Goal: Information Seeking & Learning: Learn about a topic

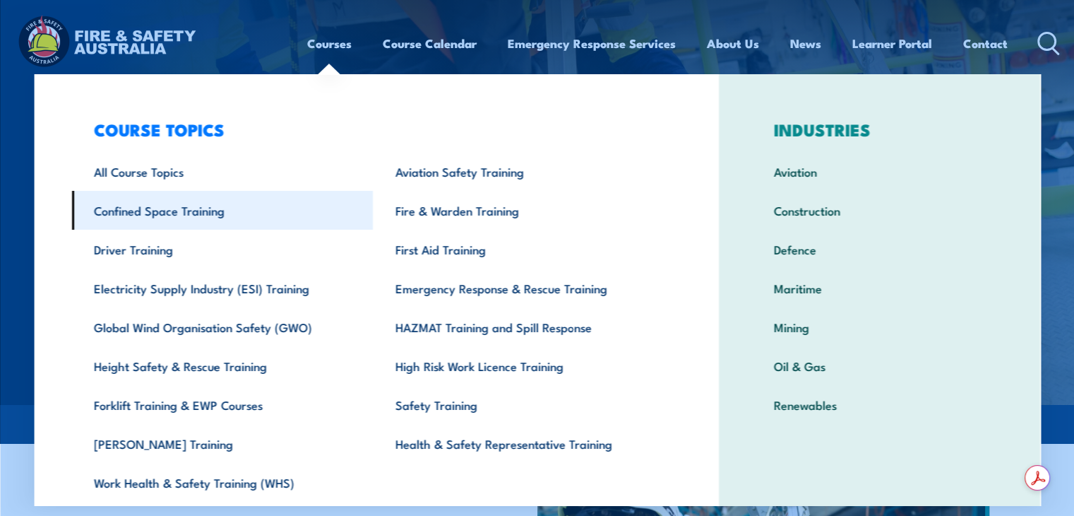
click at [189, 210] on link "Confined Space Training" at bounding box center [222, 210] width 302 height 39
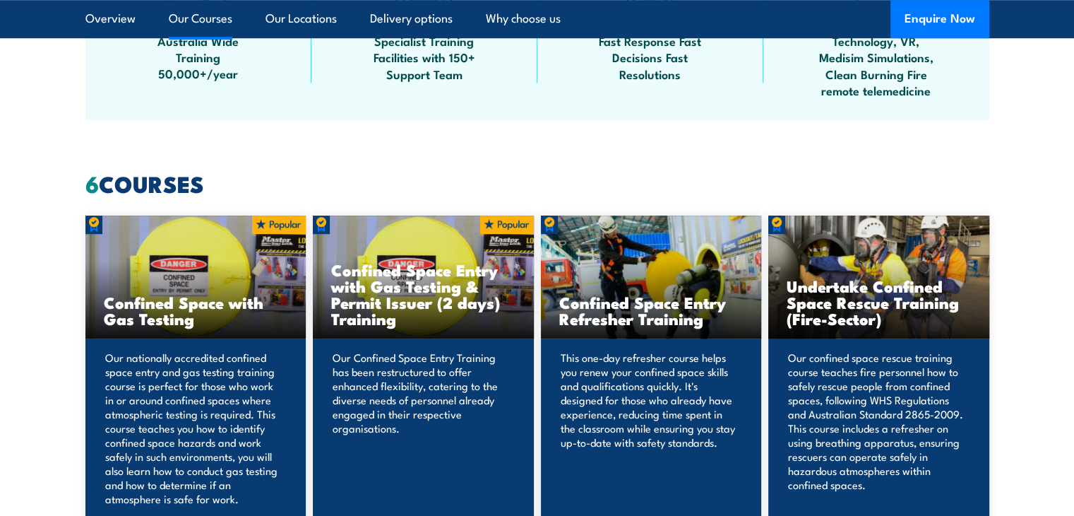
scroll to position [1154, 0]
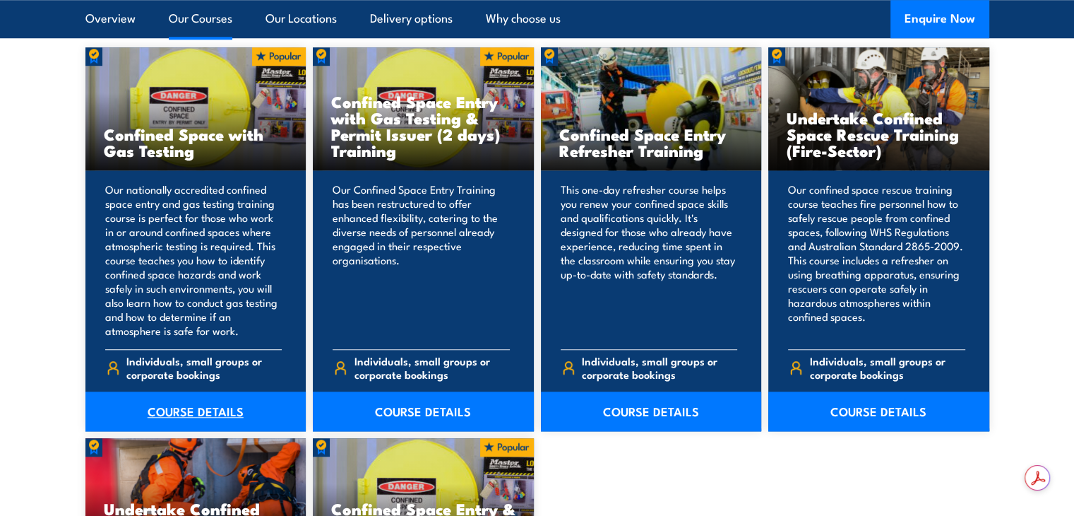
click at [203, 412] on link "COURSE DETAILS" at bounding box center [195, 411] width 221 height 40
